Goal: Task Accomplishment & Management: Use online tool/utility

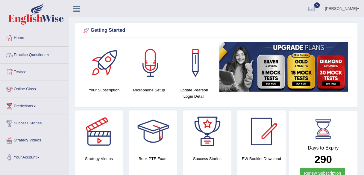
click at [35, 53] on link "Practice Questions" at bounding box center [34, 54] width 68 height 15
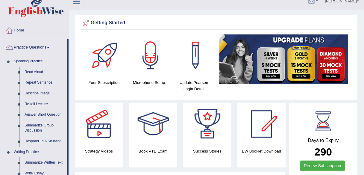
scroll to position [3, 0]
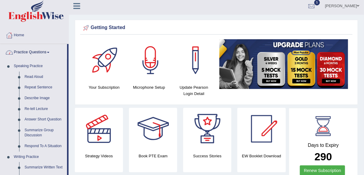
click at [40, 53] on link "Practice Questions" at bounding box center [33, 51] width 67 height 15
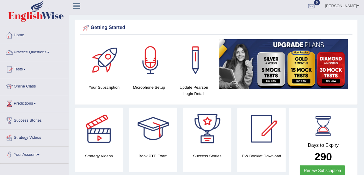
click at [23, 71] on link "Tests" at bounding box center [34, 68] width 68 height 15
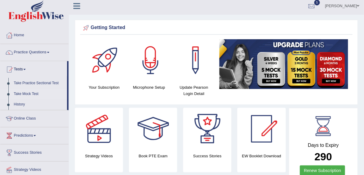
click at [29, 92] on link "Take Mock Test" at bounding box center [39, 94] width 56 height 11
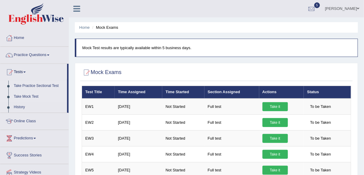
click at [39, 85] on link "Take Practice Sectional Test" at bounding box center [39, 86] width 56 height 11
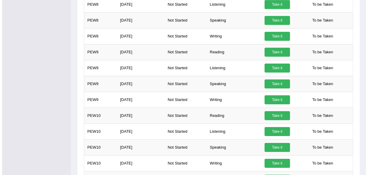
scroll to position [409, 0]
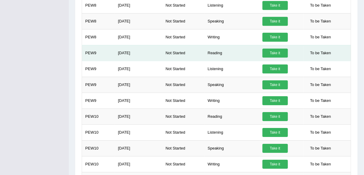
click at [277, 52] on link "Take it" at bounding box center [275, 53] width 25 height 9
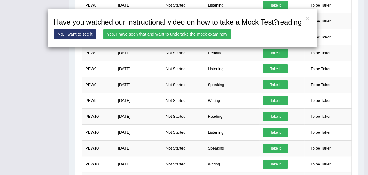
click at [162, 34] on link "Yes, I have seen that and want to undertake the mock exam now" at bounding box center [167, 34] width 128 height 10
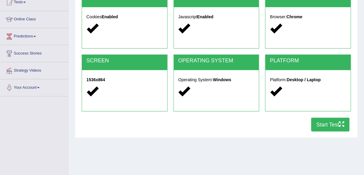
scroll to position [87, 0]
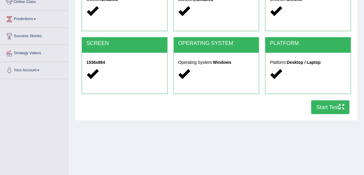
click at [324, 105] on button "Start Test" at bounding box center [331, 107] width 38 height 14
